Goal: Obtain resource: Obtain resource

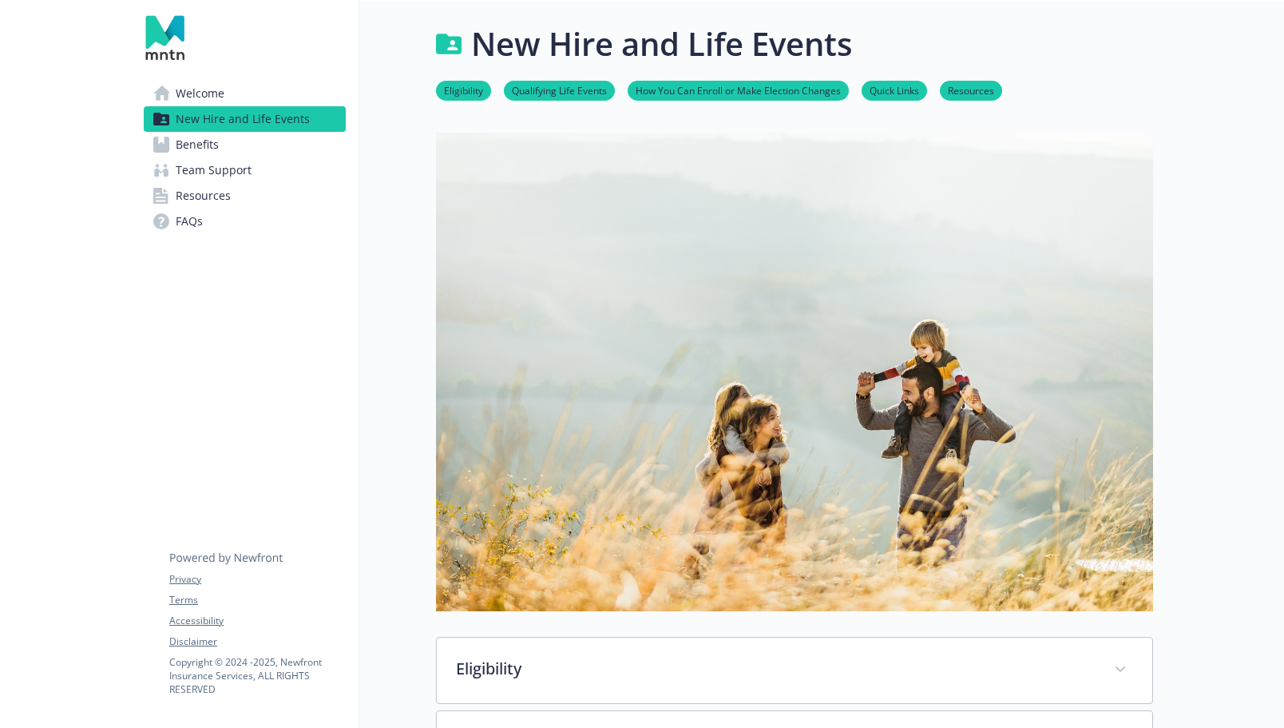
click at [212, 147] on span "Benefits" at bounding box center [197, 145] width 43 height 26
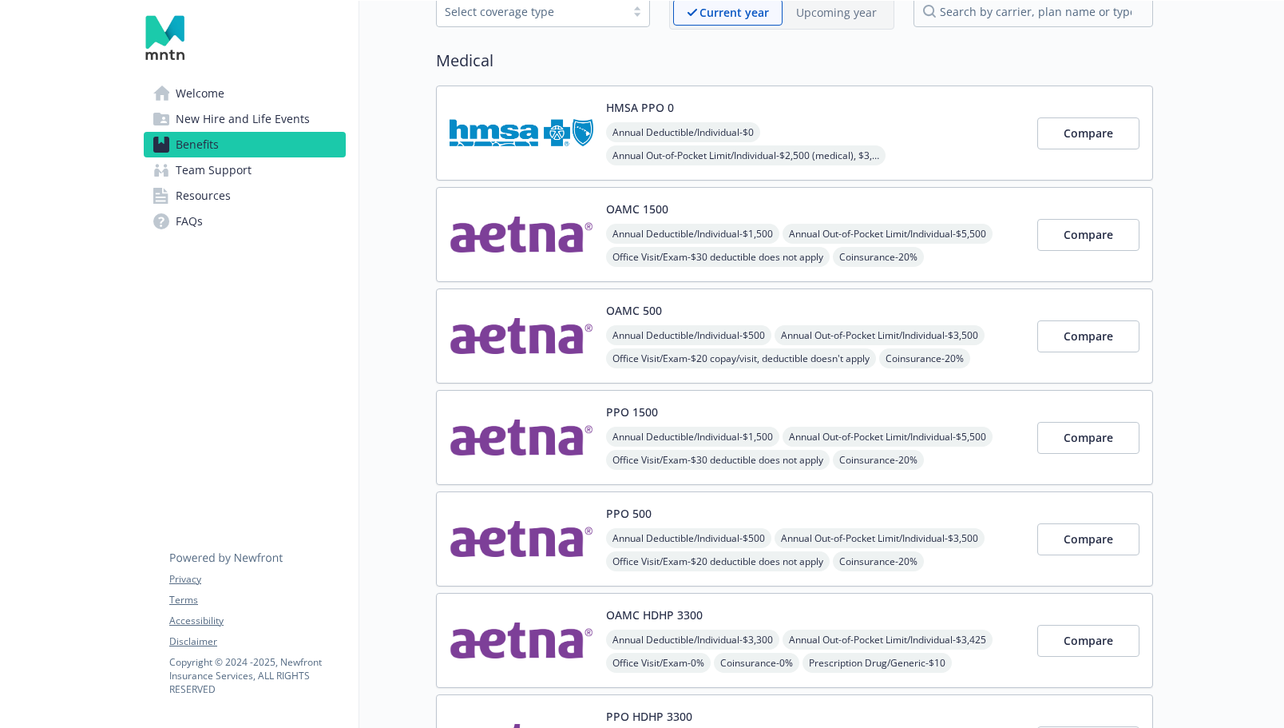
scroll to position [105, 0]
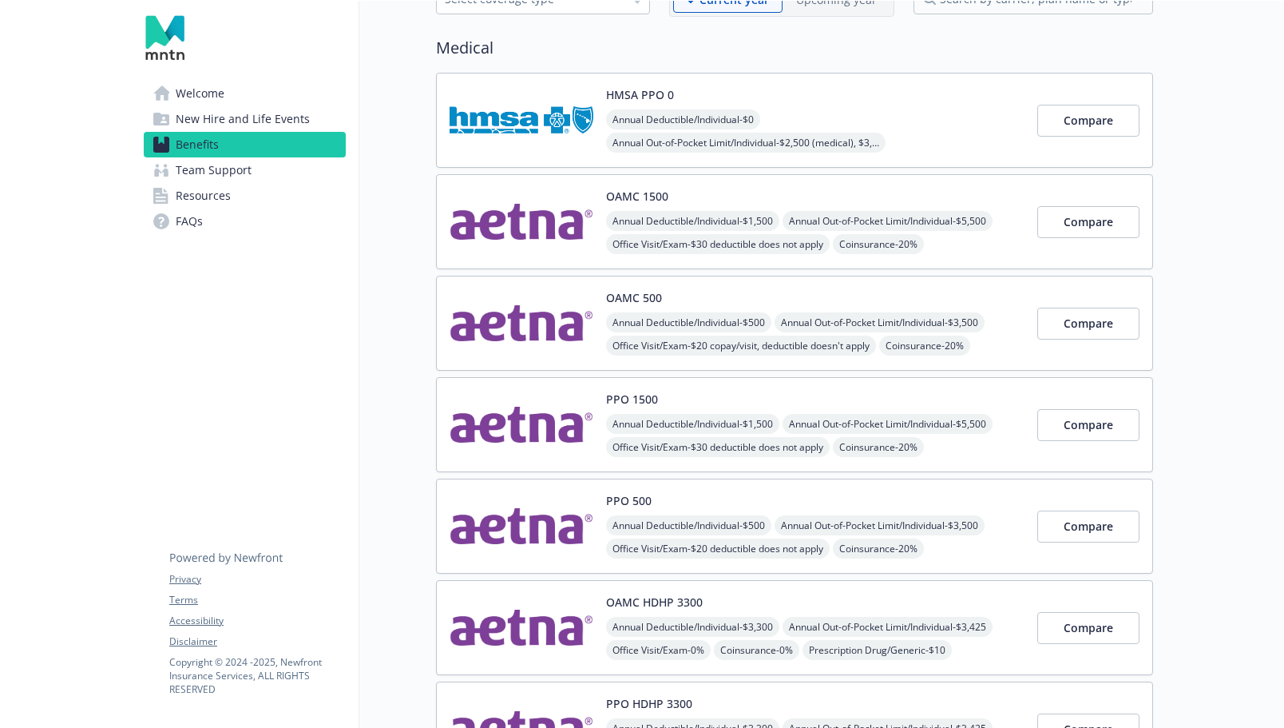
click at [212, 115] on span "New Hire and Life Events" at bounding box center [243, 119] width 134 height 26
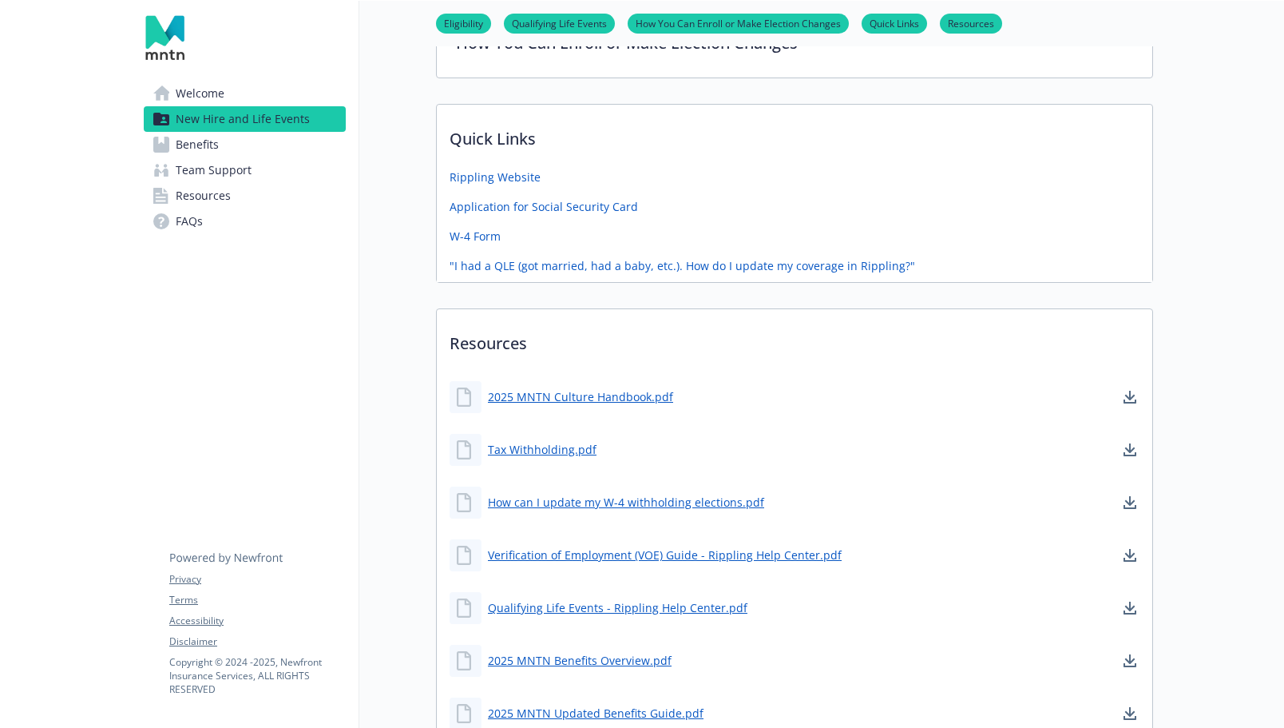
scroll to position [787, 0]
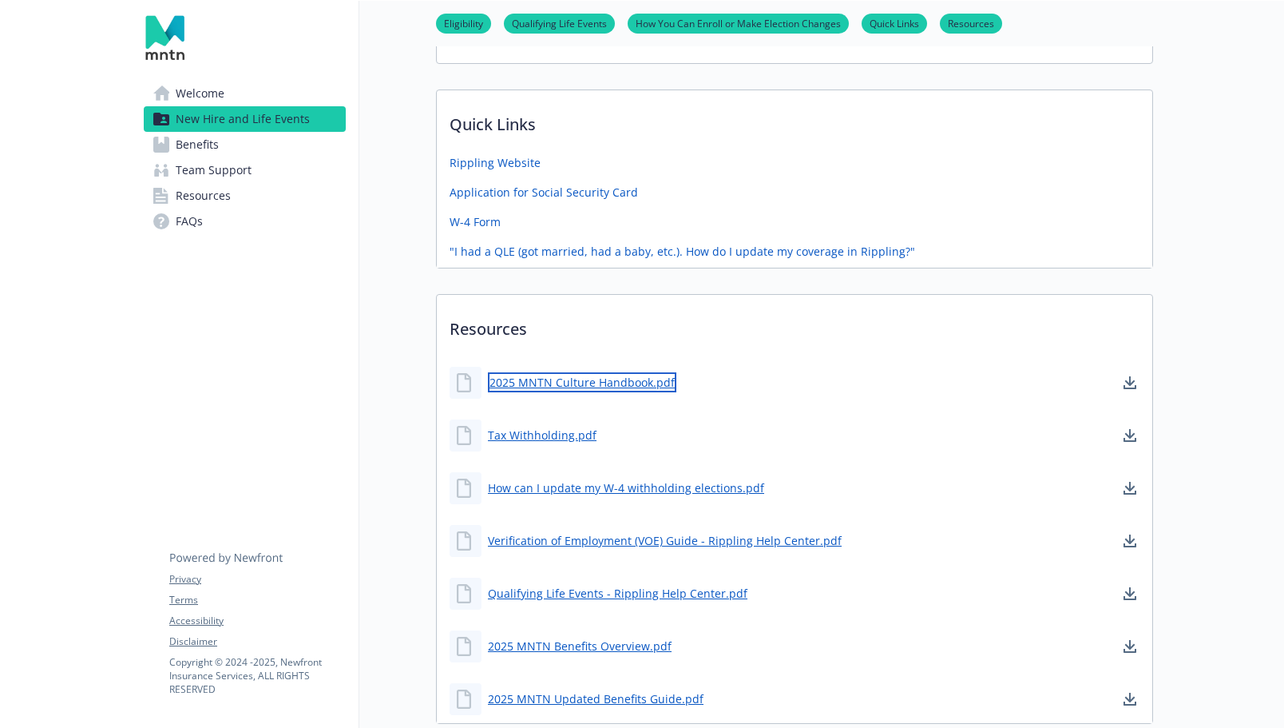
click at [607, 384] on link "2025 MNTN Culture Handbook.pdf" at bounding box center [582, 382] width 188 height 20
